Goal: Task Accomplishment & Management: Use online tool/utility

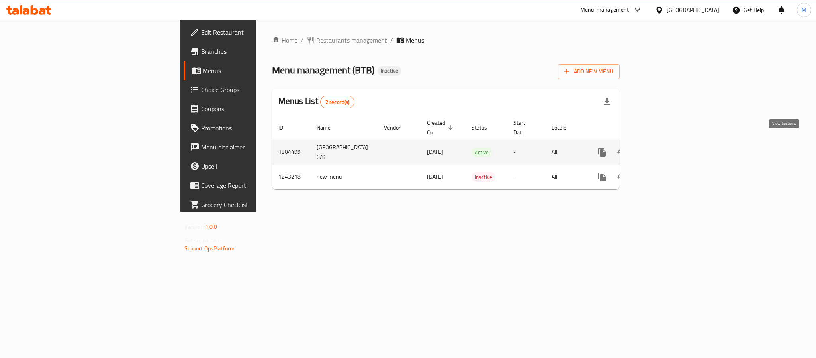
click at [665, 147] on icon "enhanced table" at bounding box center [660, 152] width 10 height 10
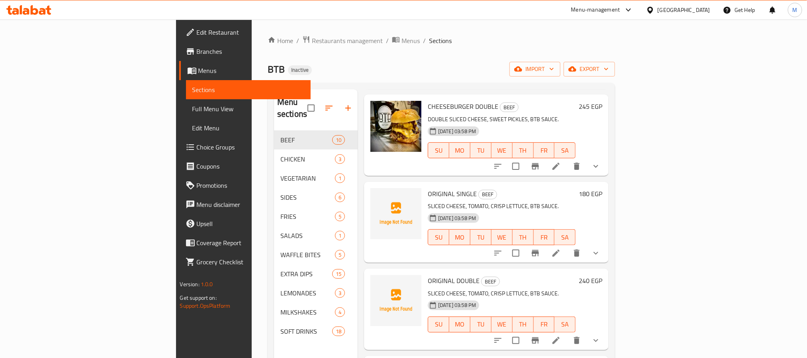
click at [197, 53] on span "Branches" at bounding box center [251, 52] width 108 height 10
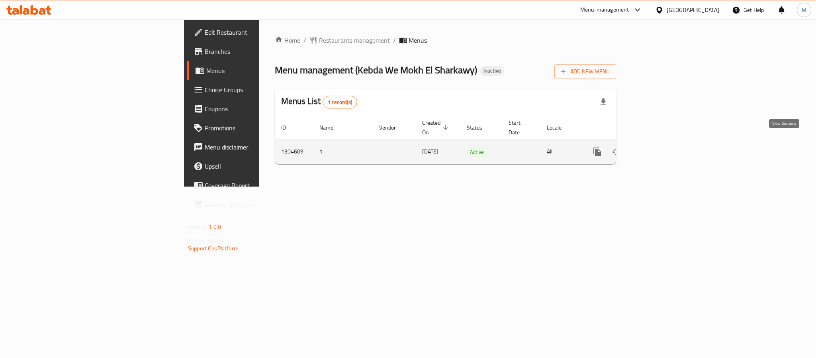
click at [660, 147] on icon "enhanced table" at bounding box center [655, 152] width 10 height 10
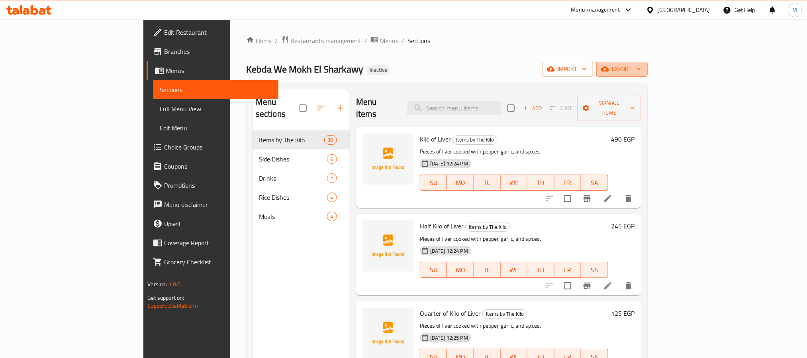
click at [642, 72] on span "export" at bounding box center [622, 69] width 39 height 10
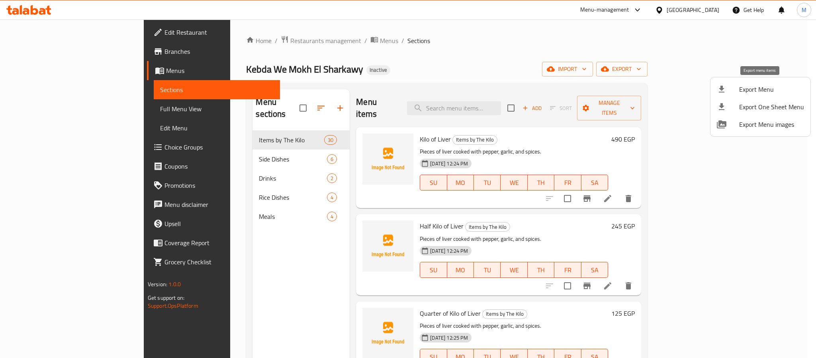
click at [749, 83] on li "Export Menu" at bounding box center [761, 89] width 100 height 18
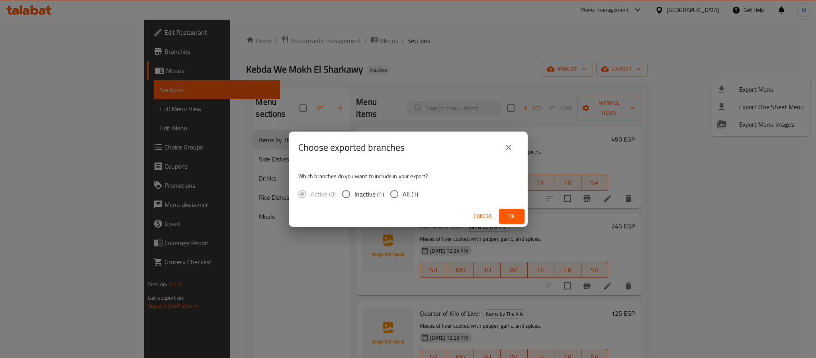
click at [412, 193] on span "All (1)" at bounding box center [411, 194] width 16 height 10
click at [403, 193] on input "All (1)" at bounding box center [394, 194] width 17 height 17
radio input "true"
click at [506, 213] on span "Ok" at bounding box center [512, 216] width 13 height 10
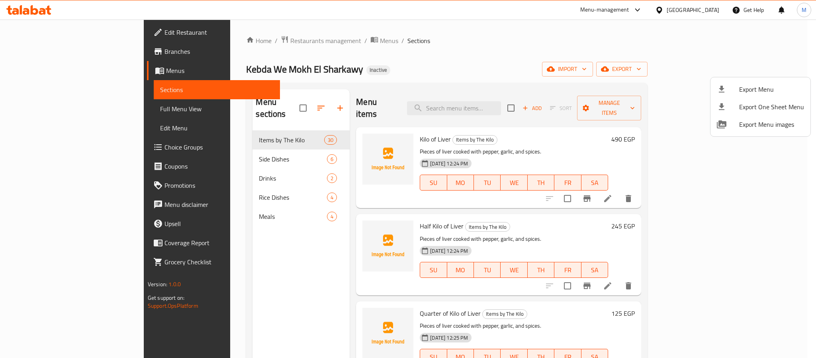
click at [700, 13] on div at bounding box center [408, 179] width 816 height 358
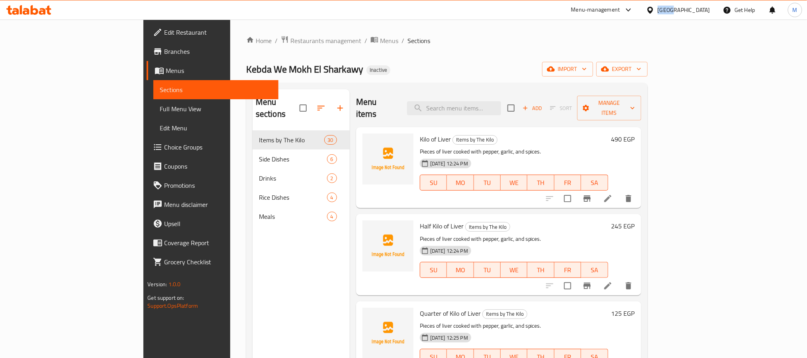
click at [700, 13] on div "[GEOGRAPHIC_DATA]" at bounding box center [684, 10] width 53 height 9
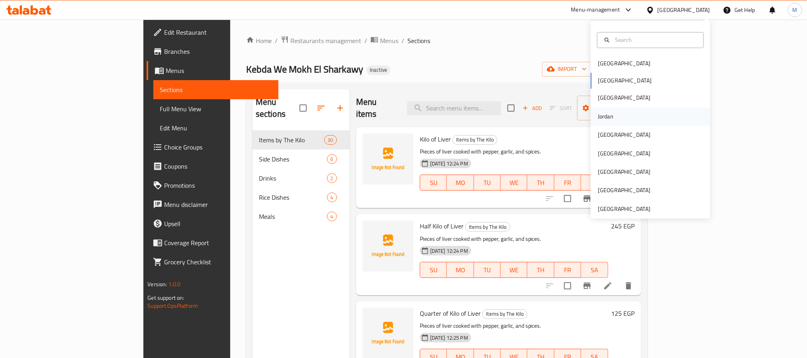
click at [603, 121] on div "Jordan" at bounding box center [606, 116] width 16 height 9
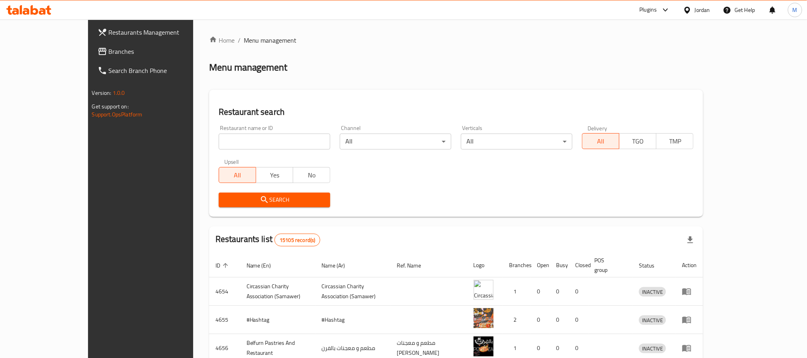
click at [109, 48] on span "Branches" at bounding box center [163, 52] width 108 height 10
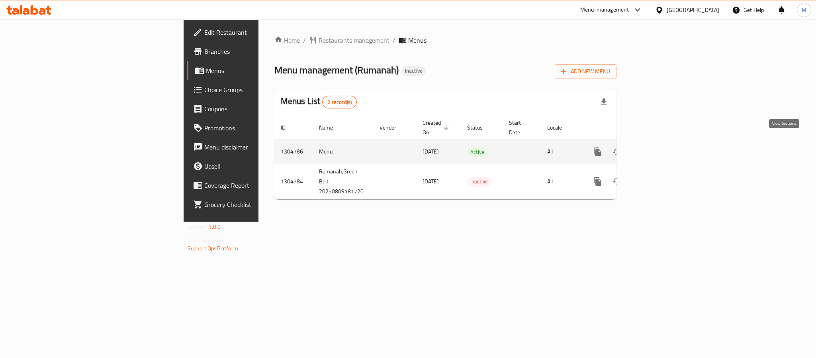
click at [660, 147] on icon "enhanced table" at bounding box center [656, 152] width 10 height 10
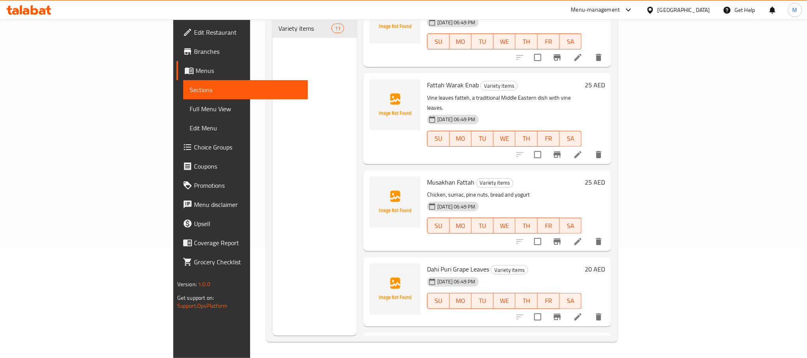
scroll to position [93, 0]
